Goal: Task Accomplishment & Management: Manage account settings

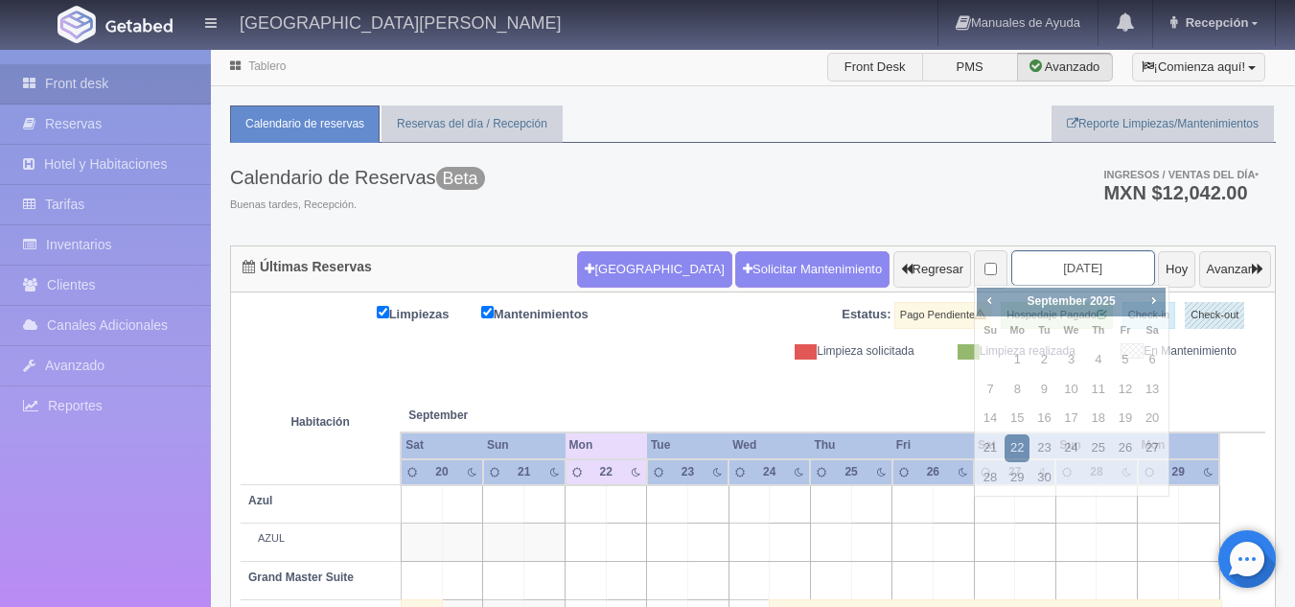
click at [1037, 265] on input "[DATE]" at bounding box center [1083, 267] width 144 height 35
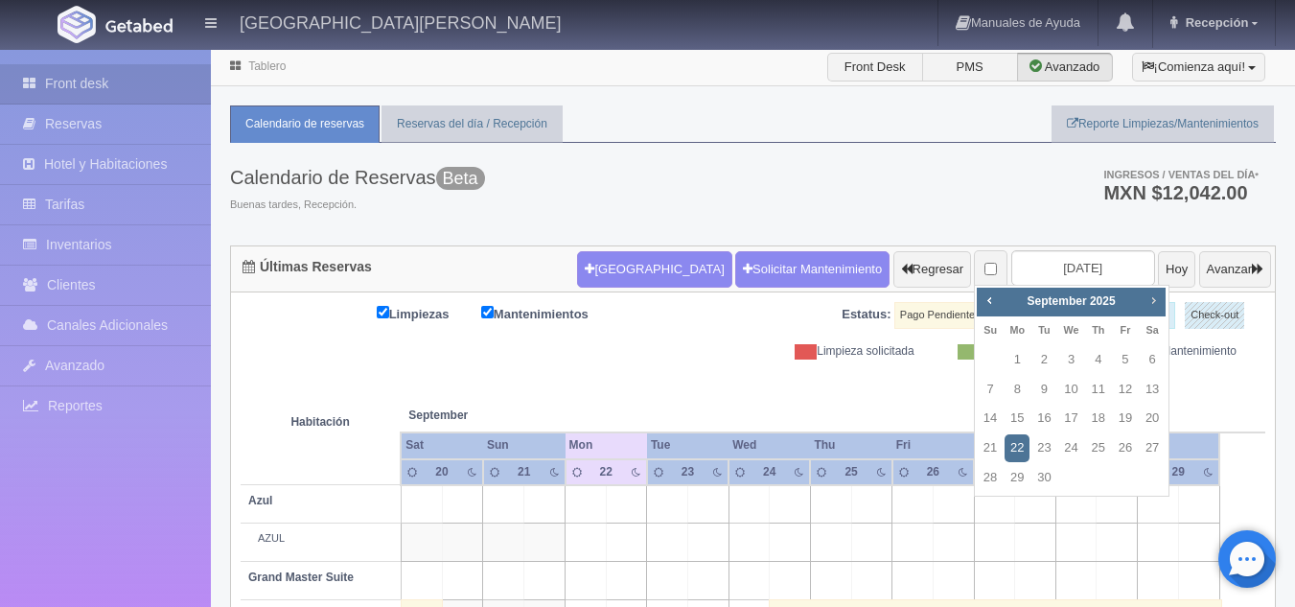
click at [1162, 298] on link "Next" at bounding box center [1154, 300] width 21 height 21
click at [1021, 474] on link "29" at bounding box center [1017, 478] width 25 height 28
type input "[DATE]"
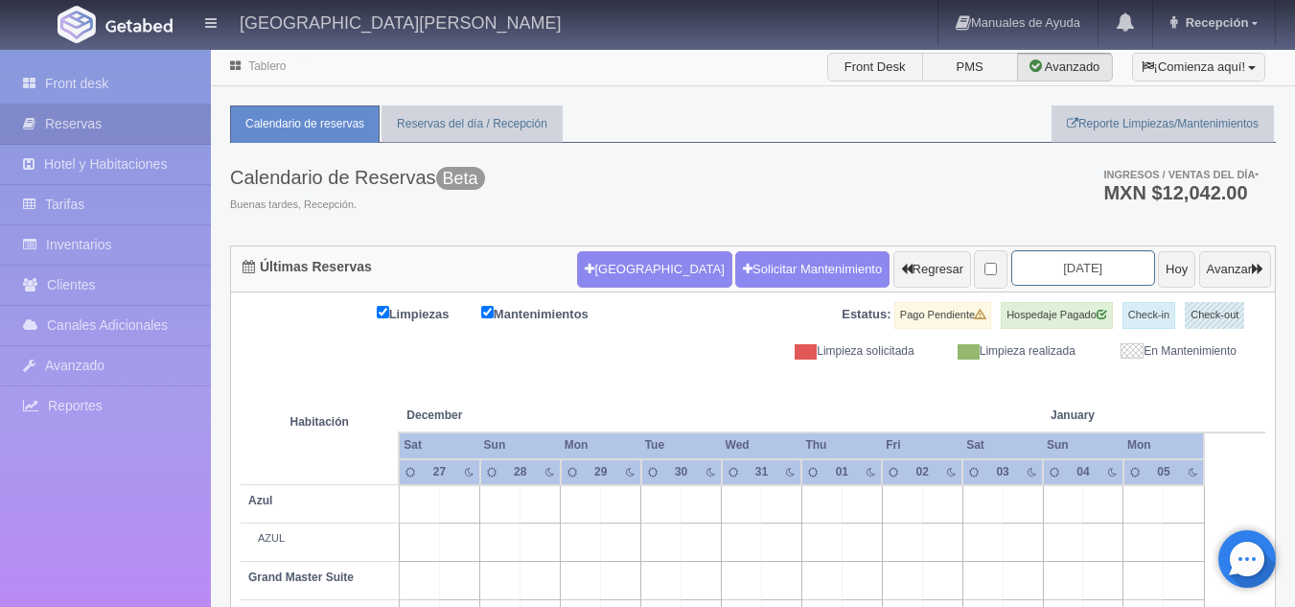
click at [1060, 265] on input "[DATE]" at bounding box center [1083, 267] width 144 height 35
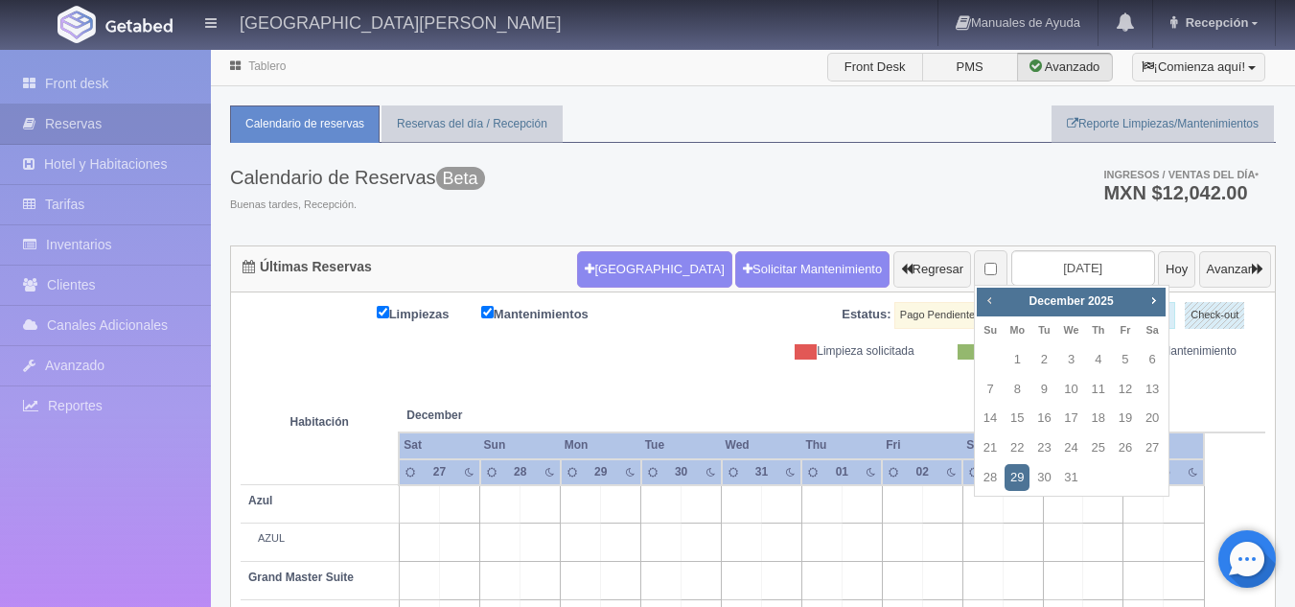
click at [981, 305] on link "Prev" at bounding box center [989, 300] width 21 height 21
click at [992, 300] on span "Prev" at bounding box center [989, 299] width 15 height 15
click at [1131, 474] on link "31" at bounding box center [1125, 478] width 25 height 28
type input "2025-10-31"
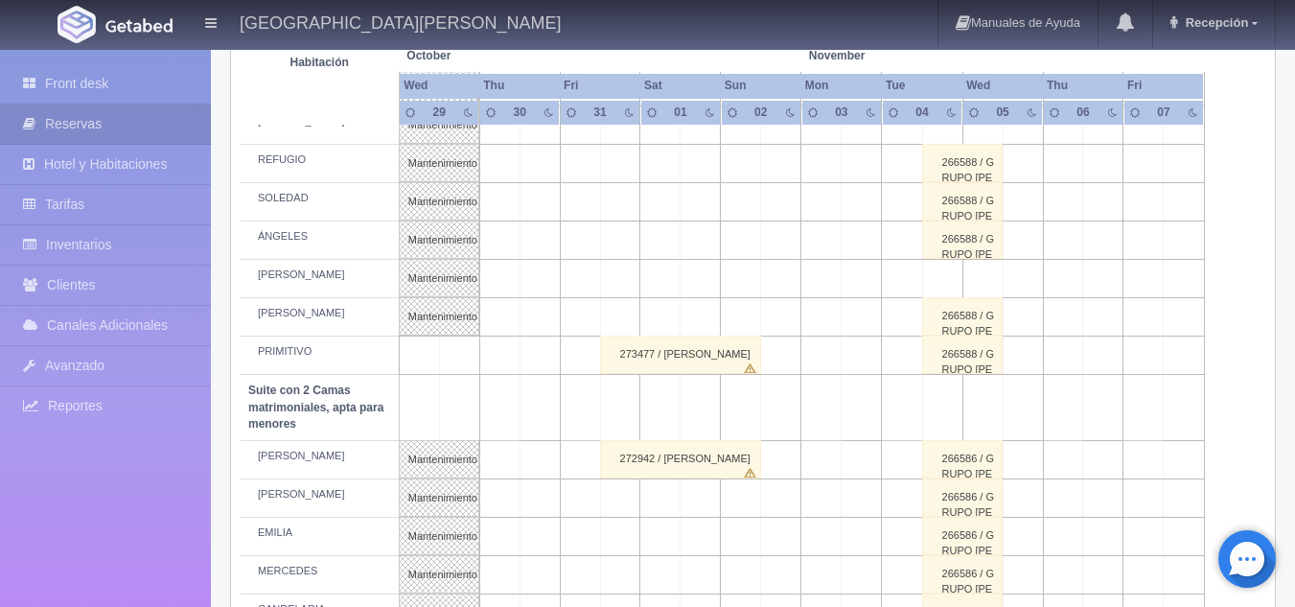
scroll to position [1246, 0]
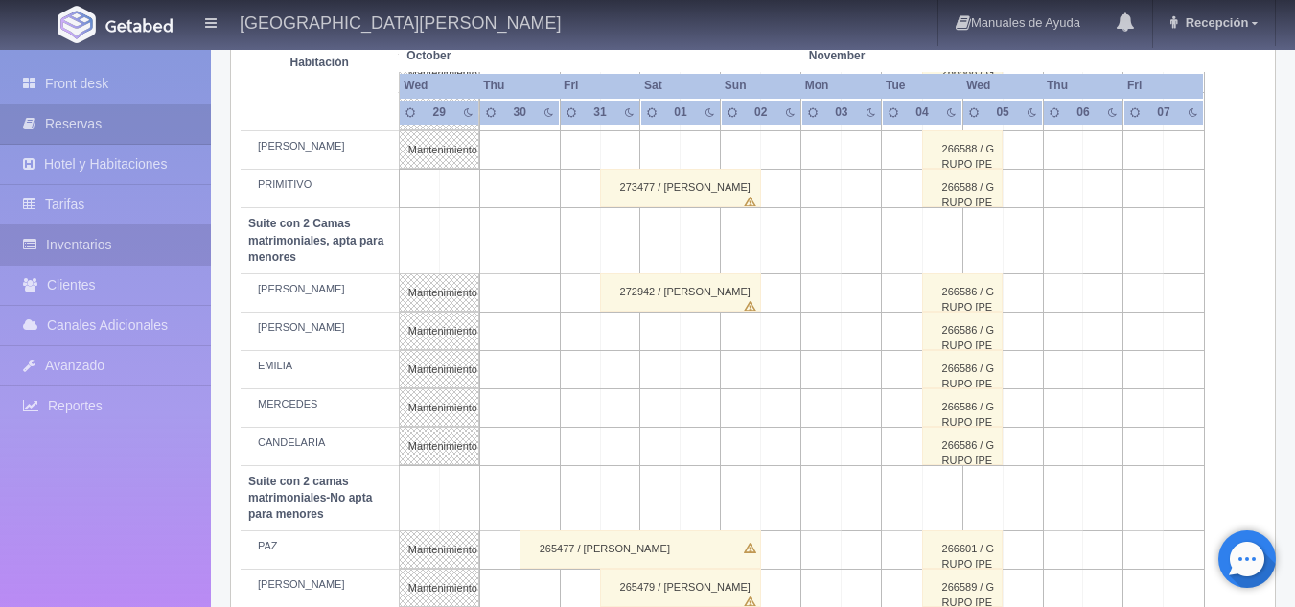
click at [121, 240] on link "Inventarios" at bounding box center [105, 244] width 211 height 39
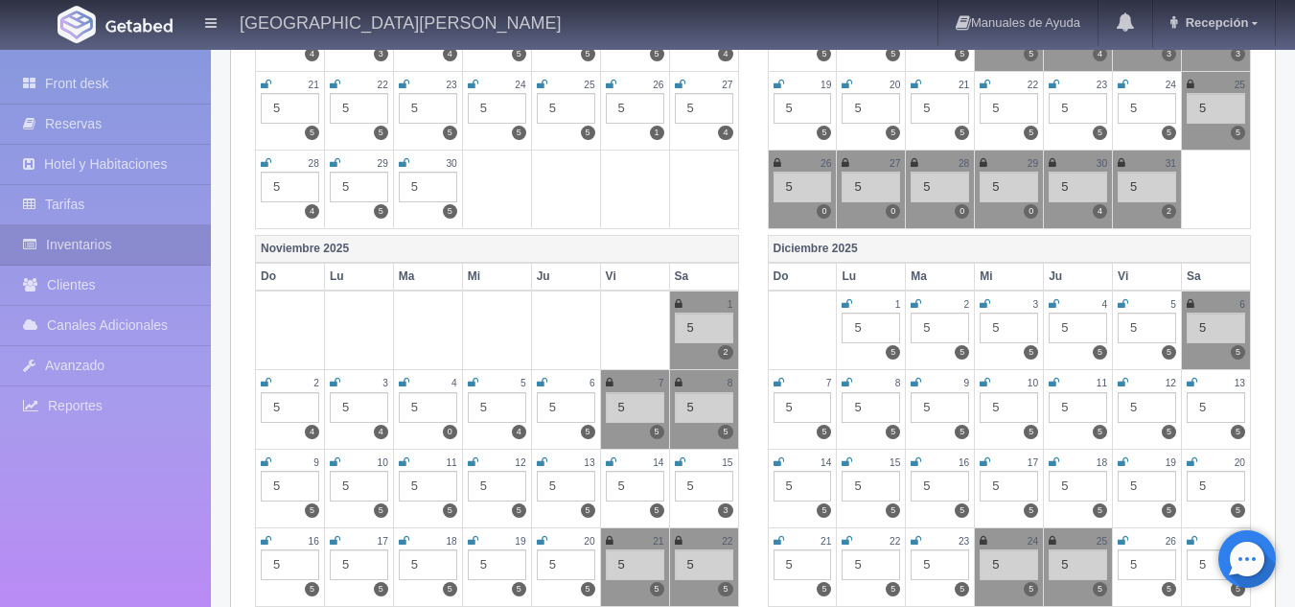
scroll to position [575, 0]
